Goal: Task Accomplishment & Management: Manage account settings

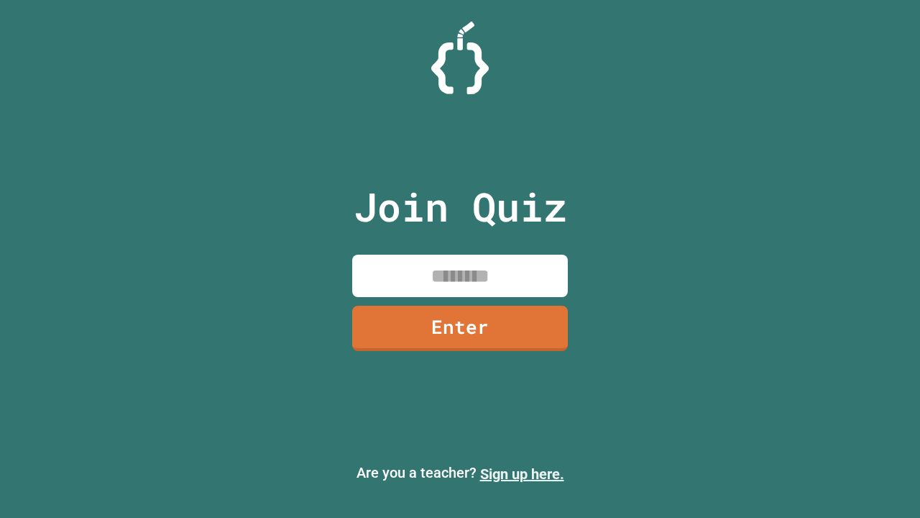
click at [522, 474] on link "Sign up here." at bounding box center [522, 473] width 84 height 17
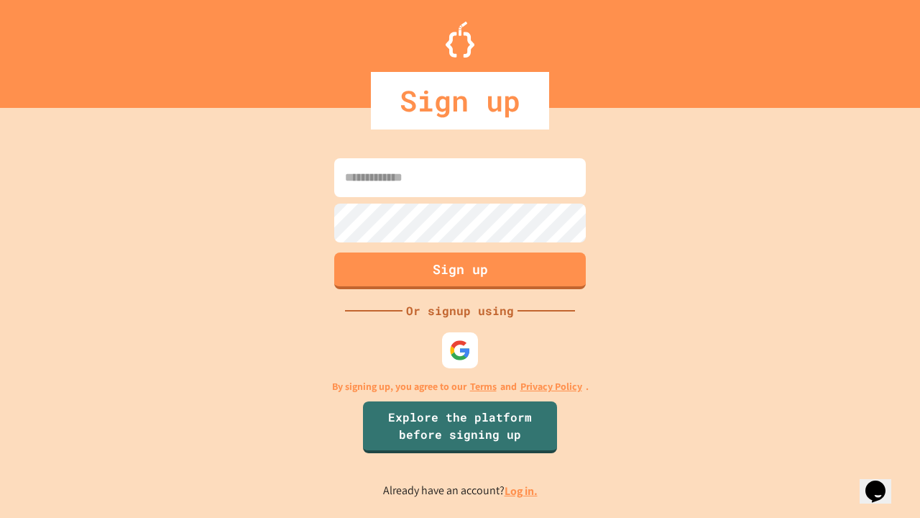
click at [522, 490] on link "Log in." at bounding box center [521, 490] width 33 height 15
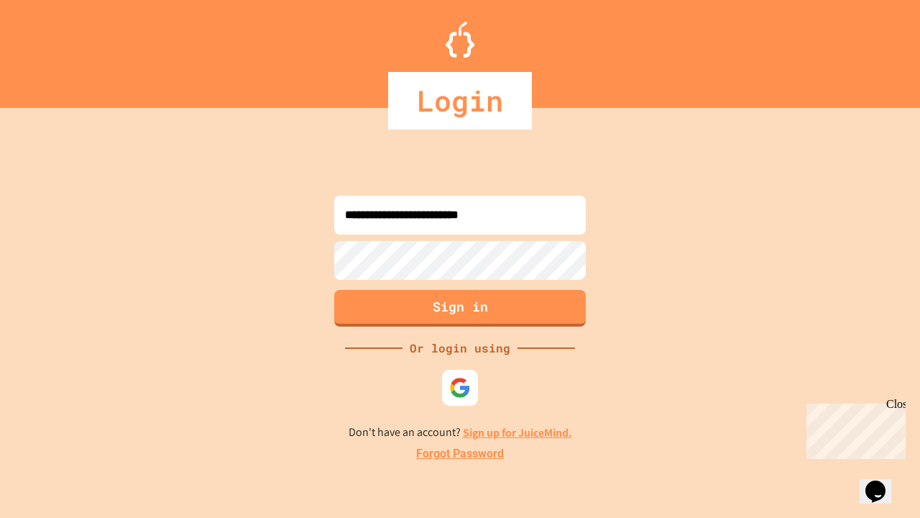
type input "**********"
